Goal: Download file/media

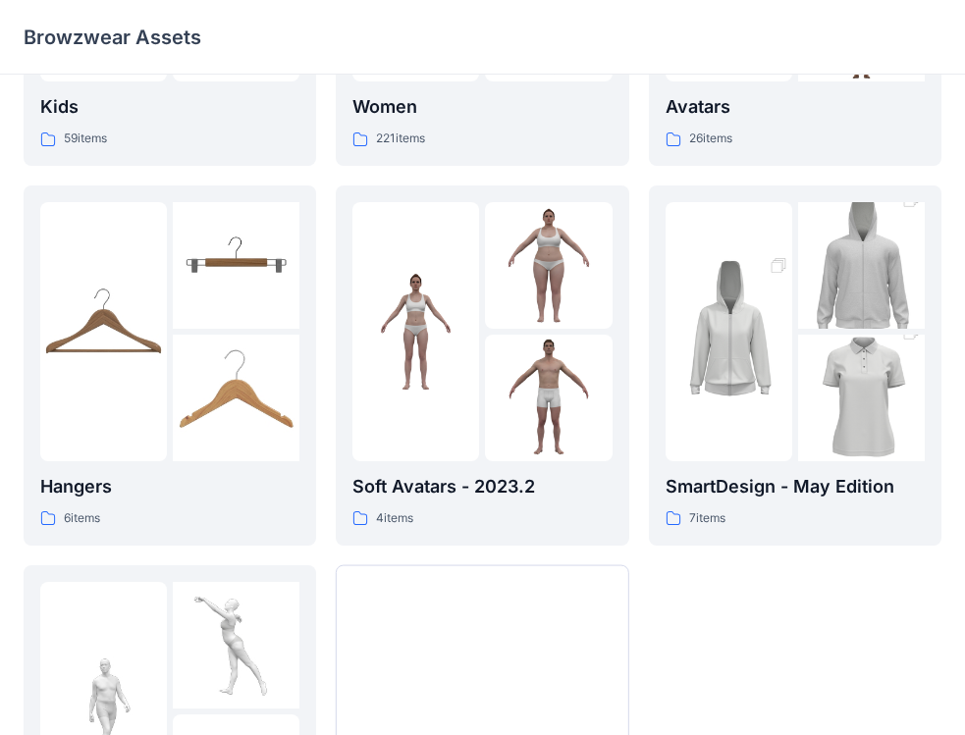
scroll to position [295, 0]
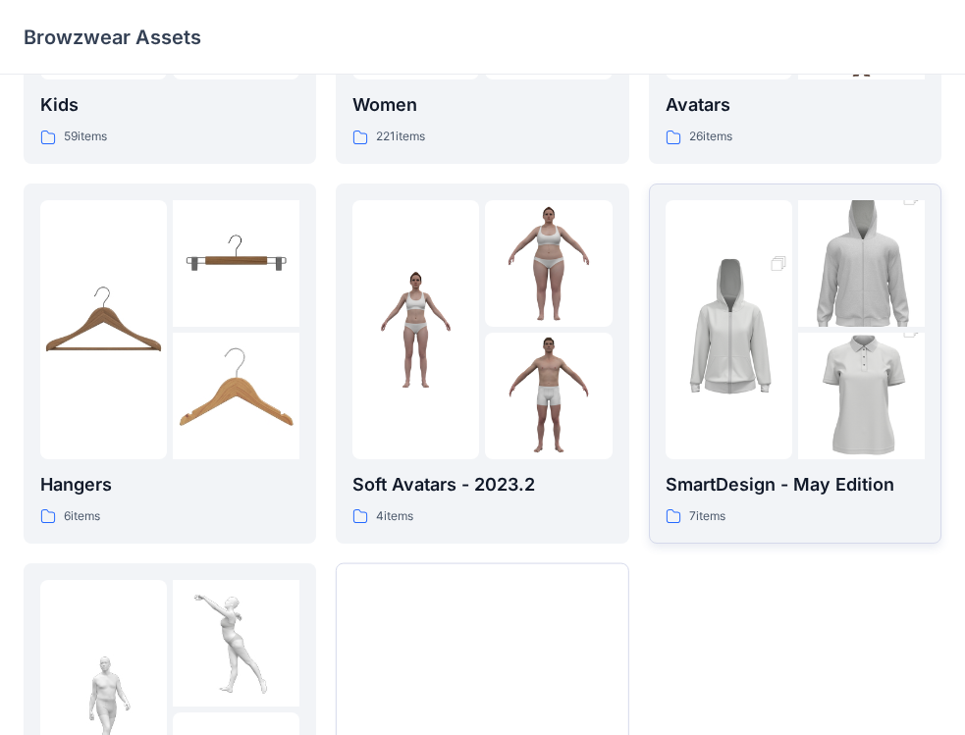
click at [834, 511] on div "7 items" at bounding box center [795, 517] width 259 height 21
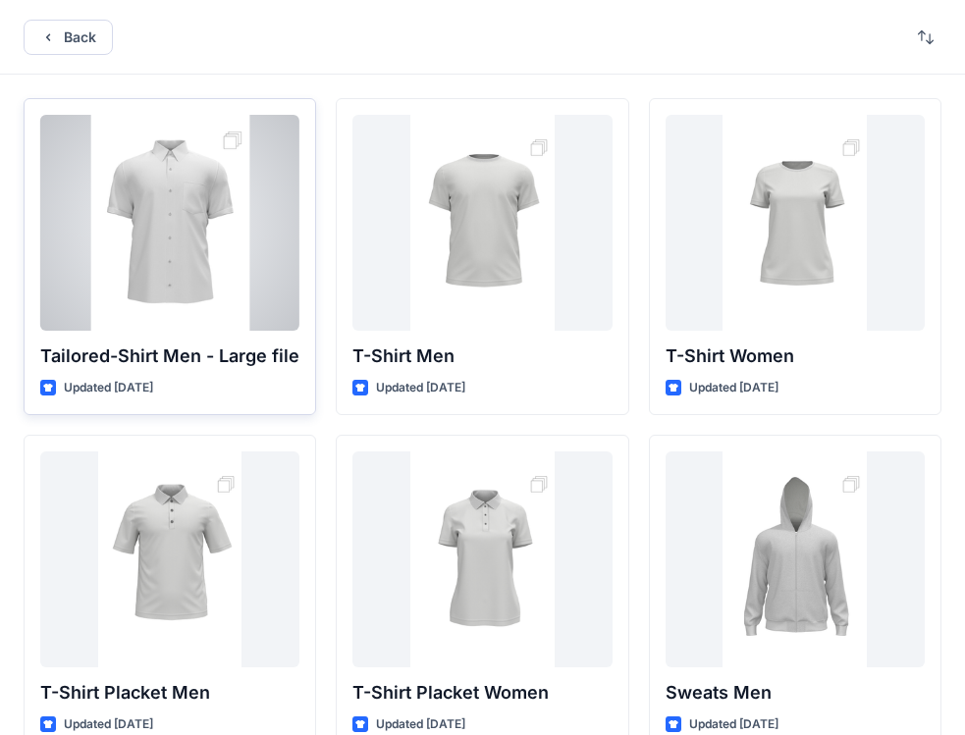
click at [220, 381] on div "Updated [DATE]" at bounding box center [169, 388] width 259 height 21
click at [198, 358] on p "Tailored-Shirt Men - Large file" at bounding box center [169, 356] width 259 height 27
click at [222, 374] on div "Tailored-Shirt Men - Large file Updated [DATE]" at bounding box center [170, 256] width 293 height 317
click at [177, 293] on div at bounding box center [169, 223] width 259 height 216
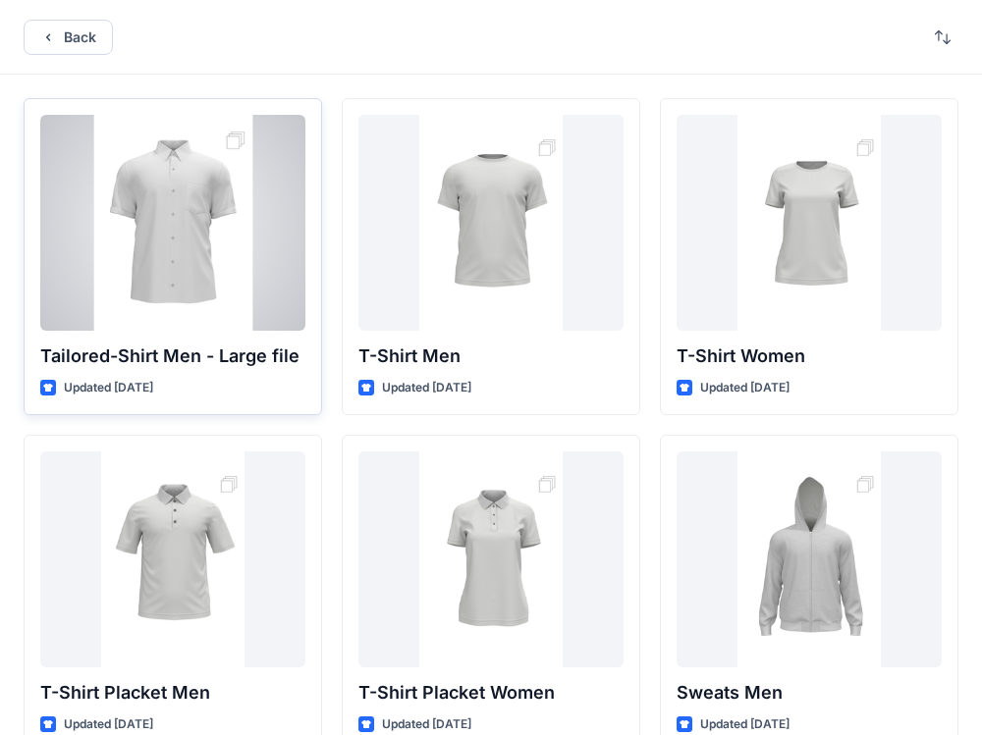
click at [177, 293] on div "Back Tailored-Shirt Men - Large file Updated [DATE] T-Shirt Placket Men Updated…" at bounding box center [491, 555] width 982 height 1111
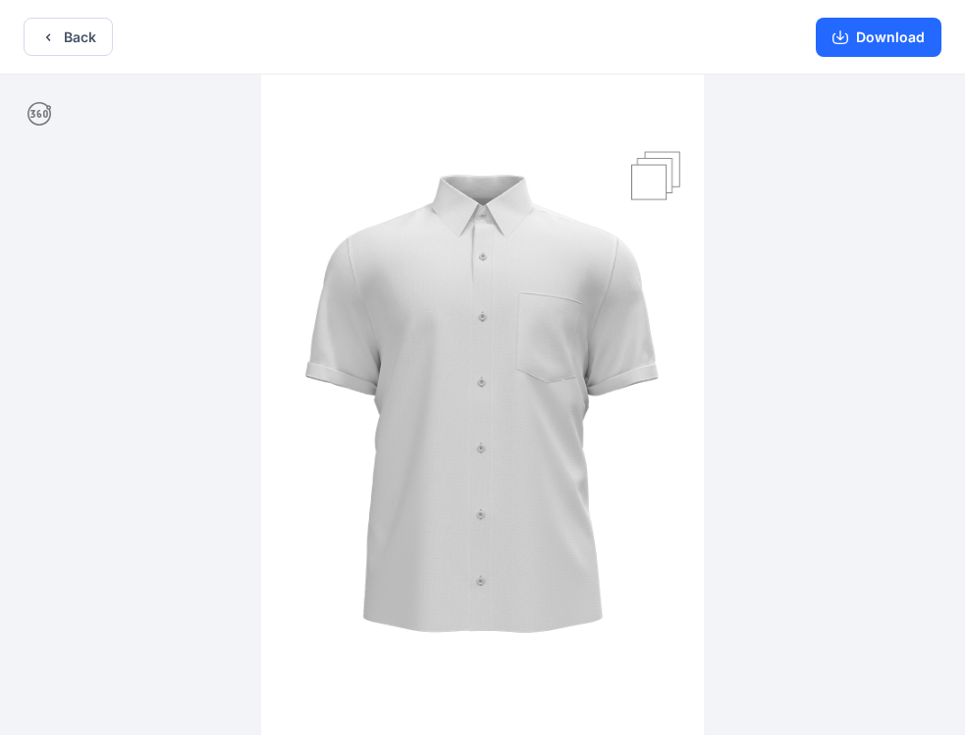
click at [523, 484] on img at bounding box center [482, 407] width 443 height 665
click at [846, 28] on button "Download" at bounding box center [879, 37] width 126 height 39
